Goal: Task Accomplishment & Management: Use online tool/utility

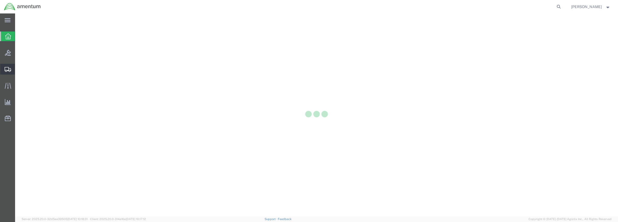
click at [9, 71] on icon at bounding box center [8, 69] width 6 height 5
click at [0, 0] on span "Shipment Manager" at bounding box center [0, 0] width 0 height 0
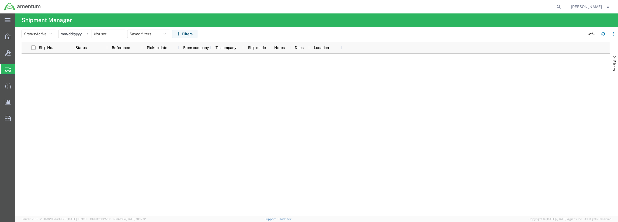
click at [0, 0] on span "Shipment Manager" at bounding box center [0, 0] width 0 height 0
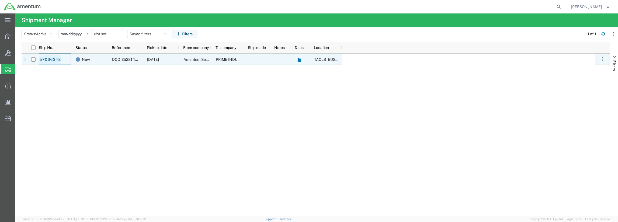
click at [47, 60] on link "57066348" at bounding box center [50, 59] width 22 height 9
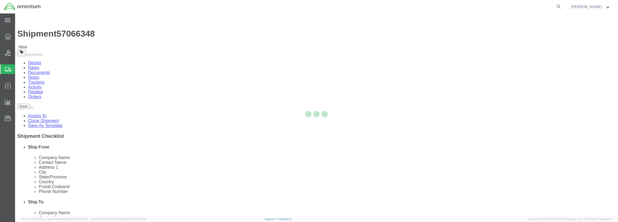
select select "72491"
select select
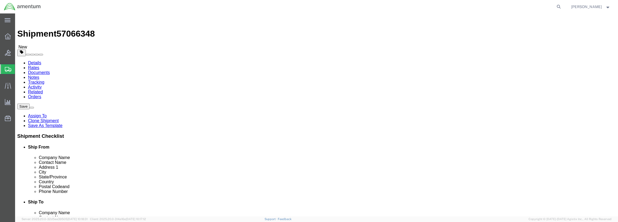
click input "text"
type input "PRIME INDUSTRIES"
click input "text"
type input "662-716-0202"
click div "Location My Profile Location 1002-4122-6 1006-5256-0 1026-8910-0 1281-0560-3 13…"
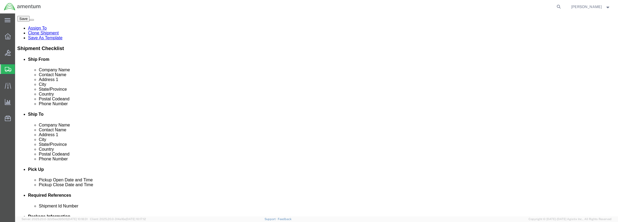
scroll to position [108, 0]
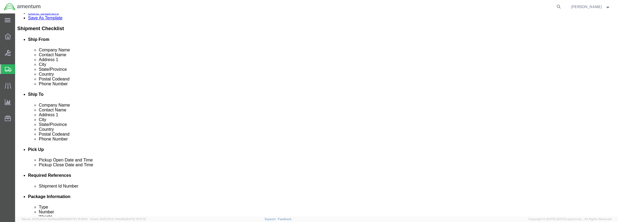
click button "Rate Shipment"
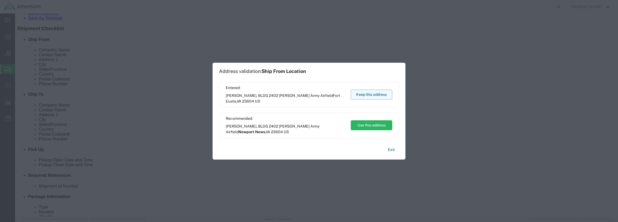
click at [373, 95] on button "Keep this address" at bounding box center [371, 95] width 41 height 10
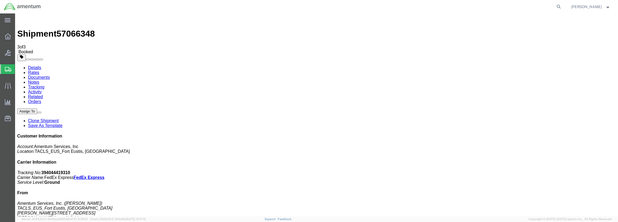
click at [39, 70] on link "Rates" at bounding box center [33, 72] width 11 height 5
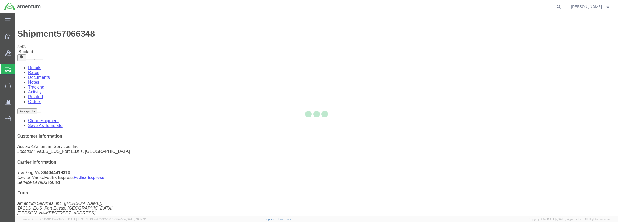
click at [34, 34] on div at bounding box center [316, 114] width 603 height 203
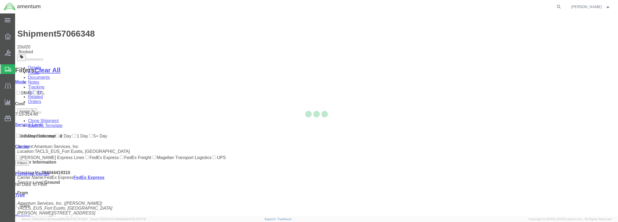
click at [34, 65] on link "Details" at bounding box center [34, 67] width 13 height 5
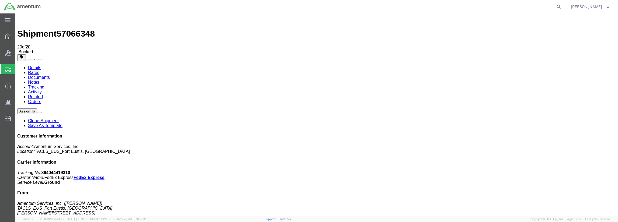
click link "Schedule pickup request"
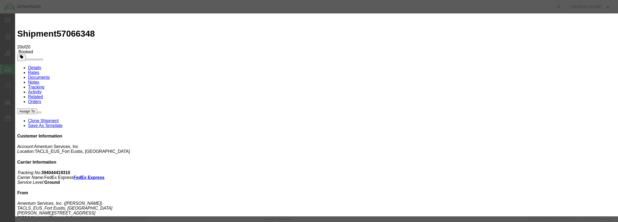
click button "Close"
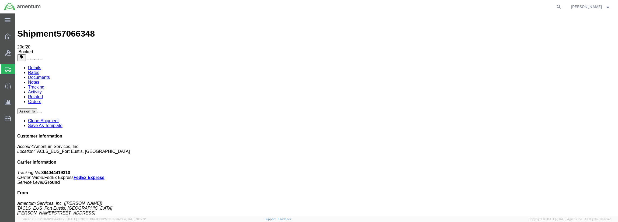
click span "button"
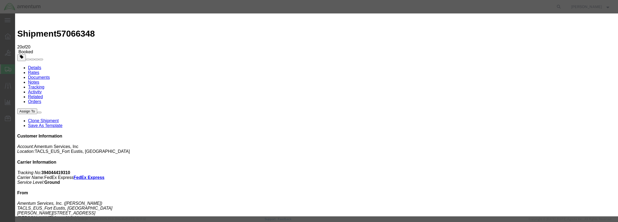
click div "Oct 08 2025 2:03 PM"
click input "2:03 PM"
click div "Open Time 0800"
type input "8:00 AM"
click button "Apply"
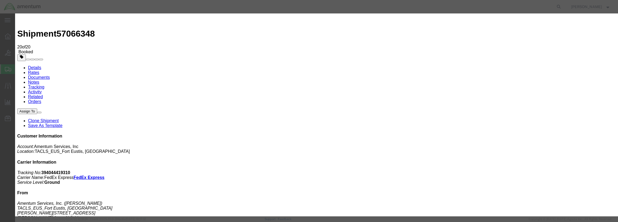
click div "Pickup Date: Pickup Start Date Pickup Start Time Pickup Open Date and Time Oct …"
click button "Save"
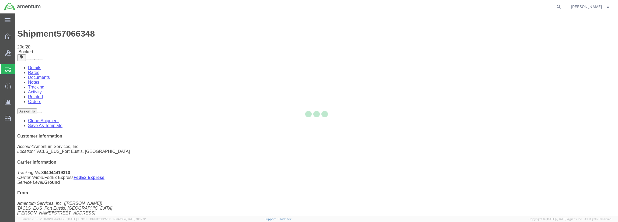
click at [389, 61] on div at bounding box center [316, 114] width 603 height 203
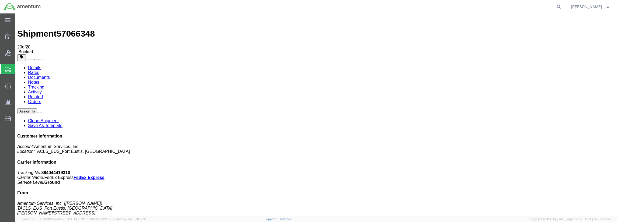
click button "Close"
click div "Ship From Amentum Services, Inc. (Jared Ellis) TACLS_EUS_Fort Eustis, VA Condon…"
click at [0, 0] on span "Shipment Manager" at bounding box center [0, 0] width 0 height 0
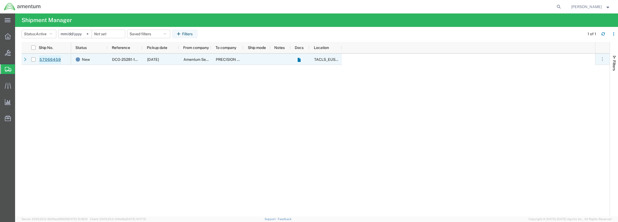
click at [53, 60] on link "57066459" at bounding box center [50, 59] width 22 height 9
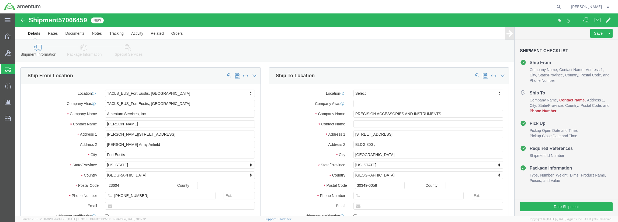
select select "72491"
select select
click input "text"
type input "PREC"
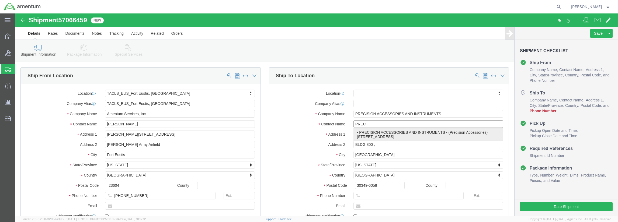
click p "- PRECISION ACCESSORIES AND INSTRUMENTS - (Precision Accessories) 495 LAKE MIRR…"
select select "GA"
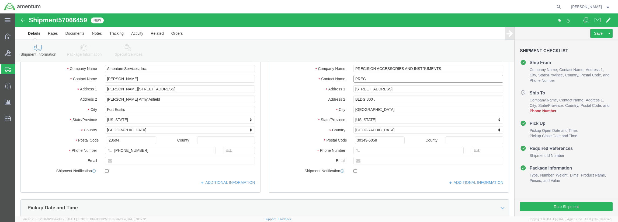
scroll to position [54, 0]
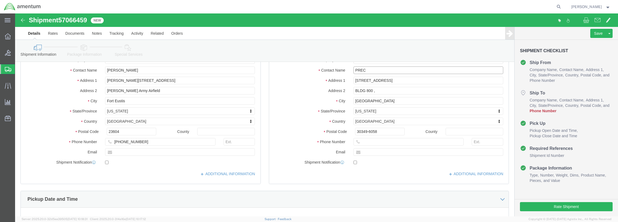
type input "Precision Accessories"
click input "text"
type input "662-716-0202"
click div "Location My Profile Location 1002-4122-6 1006-5256-0 1026-8910-0 1281-0560-3 13…"
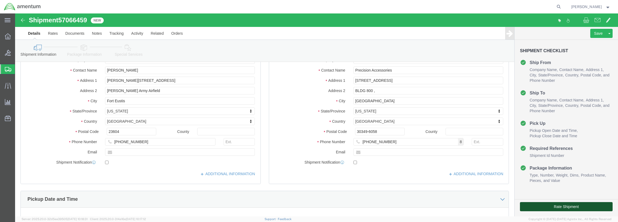
click button "Rate Shipment"
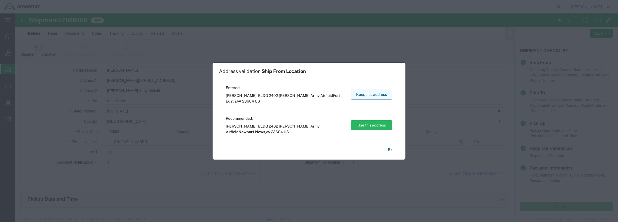
click at [363, 94] on button "Keep this address" at bounding box center [371, 95] width 41 height 10
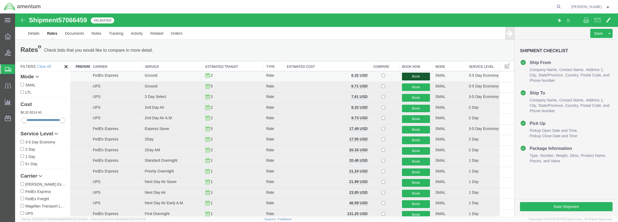
click at [411, 75] on button "Book" at bounding box center [416, 77] width 28 height 8
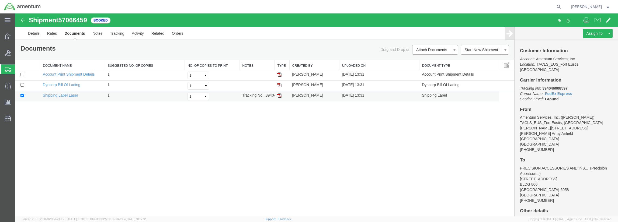
click at [66, 97] on td "Shipping Label Laser" at bounding box center [72, 96] width 65 height 11
click at [66, 96] on link "Shipping Label Laser" at bounding box center [61, 95] width 36 height 4
click at [70, 97] on td "Shipping Label Laser" at bounding box center [72, 96] width 65 height 11
click at [70, 95] on link "Shipping Label Laser" at bounding box center [61, 95] width 36 height 4
